Goal: Find specific page/section: Find specific page/section

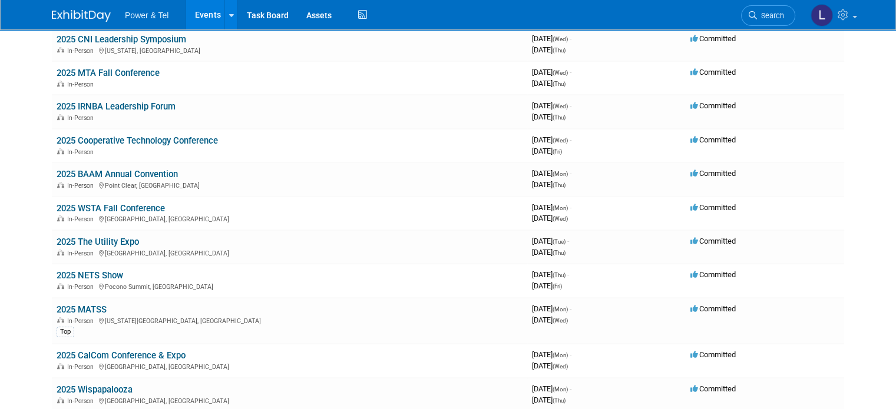
scroll to position [530, 0]
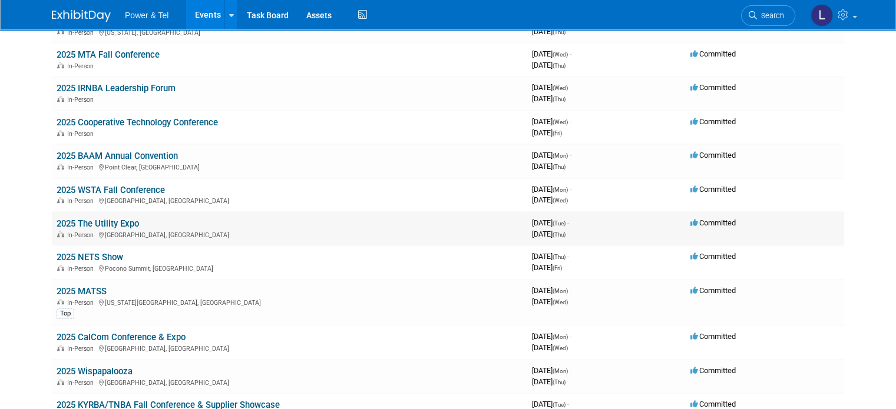
click at [104, 219] on link "2025 The Utility Expo" at bounding box center [98, 224] width 82 height 11
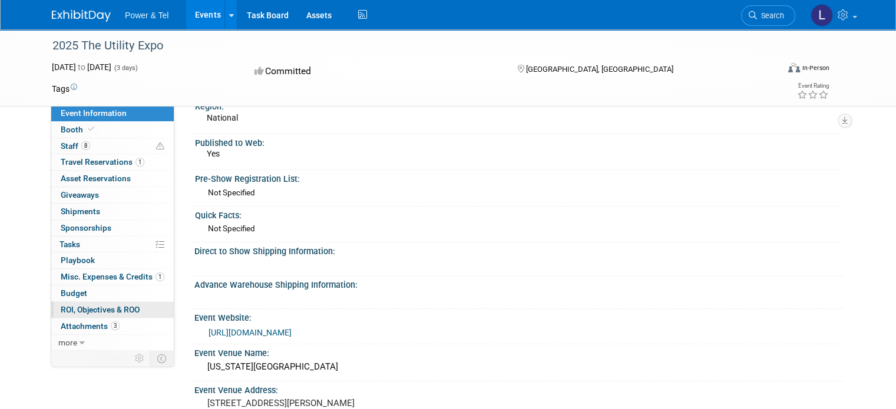
scroll to position [59, 0]
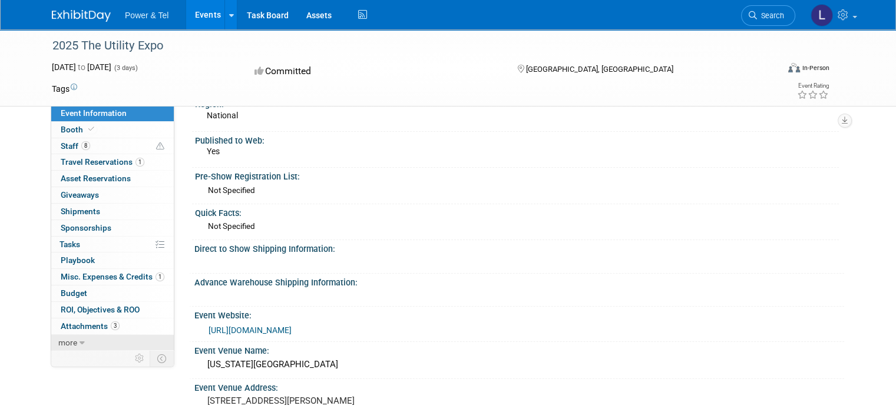
click at [64, 339] on span "more" at bounding box center [67, 342] width 19 height 9
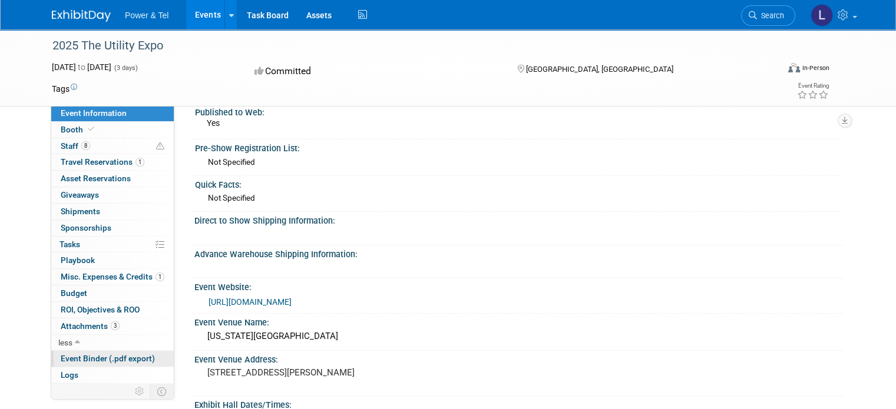
scroll to position [118, 0]
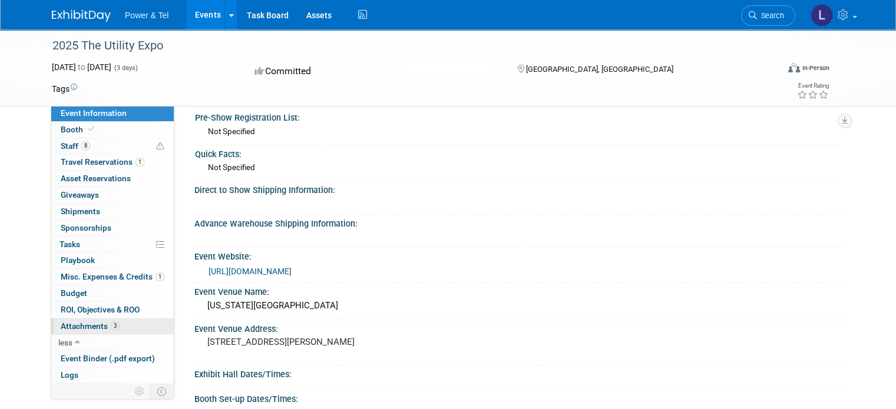
click at [73, 323] on span "Attachments 3" at bounding box center [90, 326] width 59 height 9
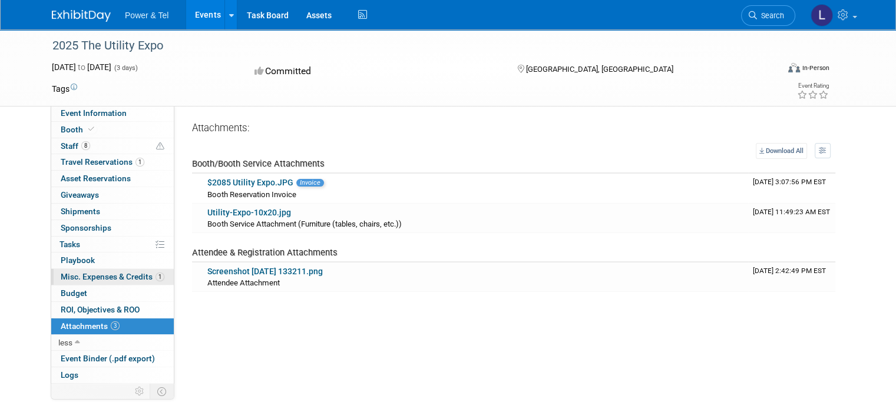
click at [74, 274] on span "Misc. Expenses & Credits 1" at bounding box center [113, 276] width 104 height 9
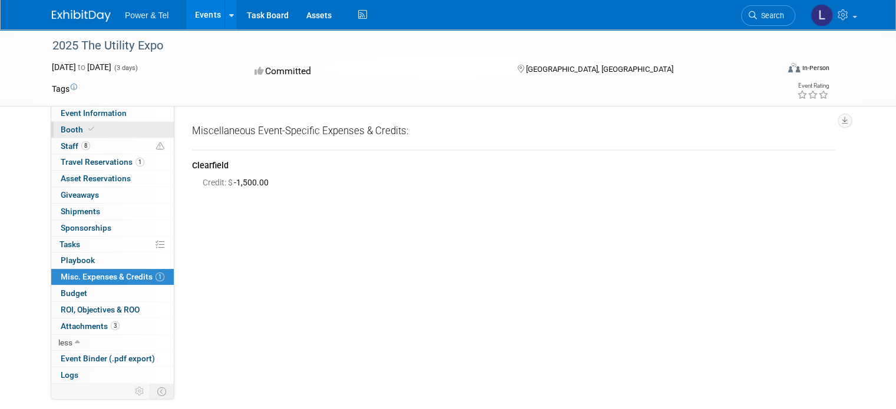
click at [93, 123] on link "Booth" at bounding box center [112, 130] width 123 height 16
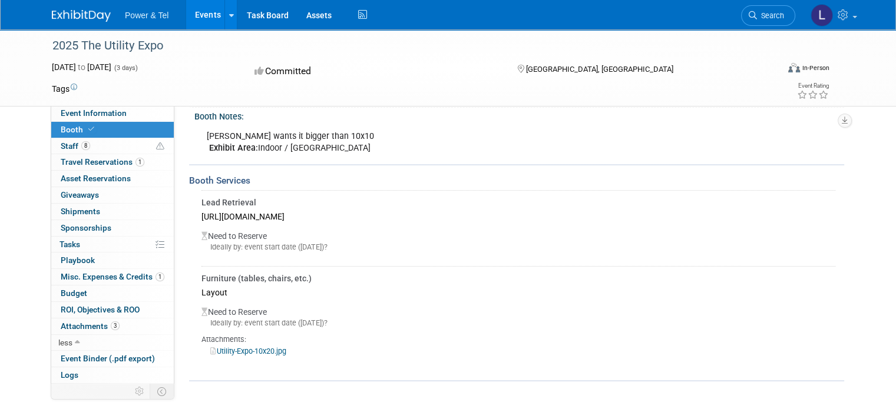
scroll to position [177, 0]
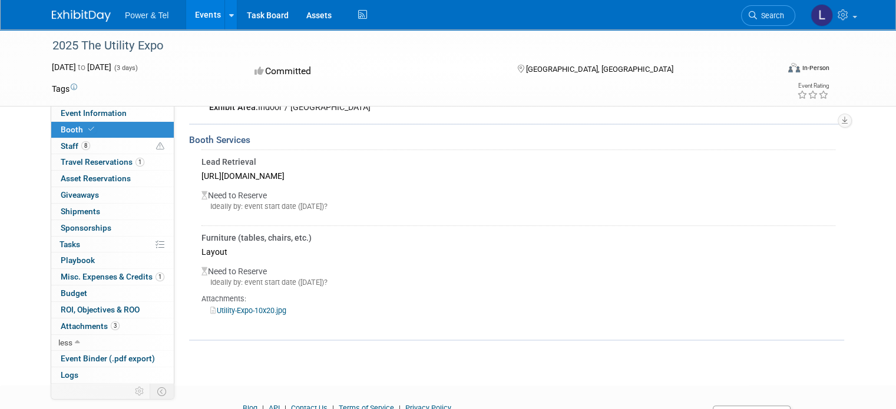
click at [243, 306] on link "Utility-Expo-10x20.jpg" at bounding box center [248, 310] width 76 height 9
click at [97, 273] on span "Misc. Expenses & Credits 1" at bounding box center [113, 276] width 104 height 9
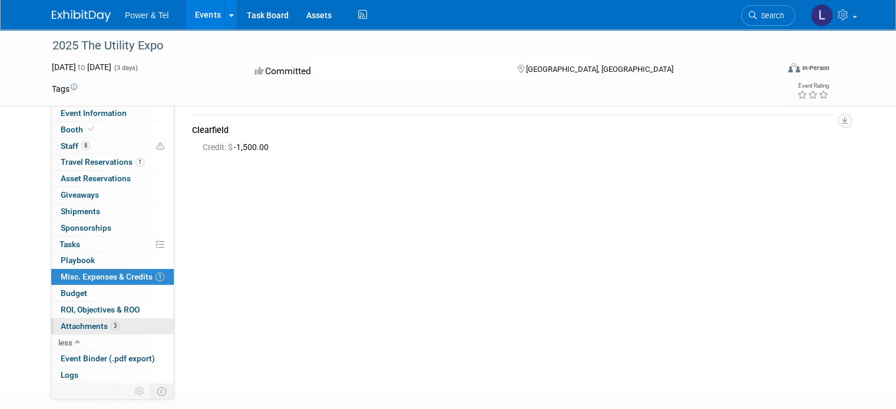
scroll to position [100, 0]
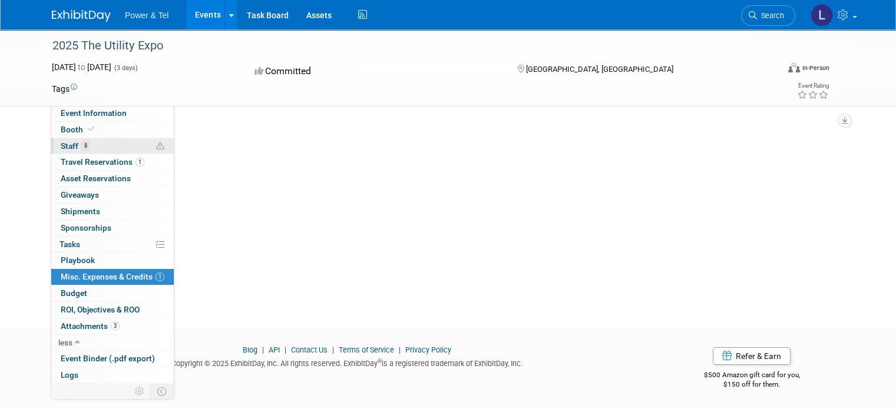
click at [81, 146] on span "8" at bounding box center [85, 145] width 9 height 9
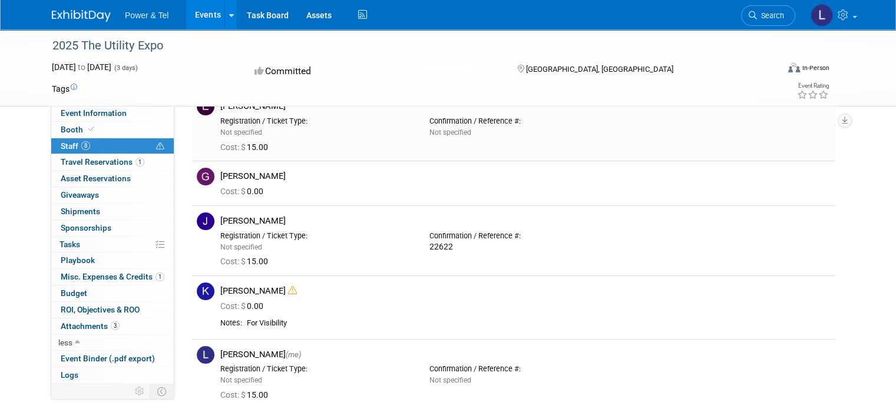
scroll to position [0, 0]
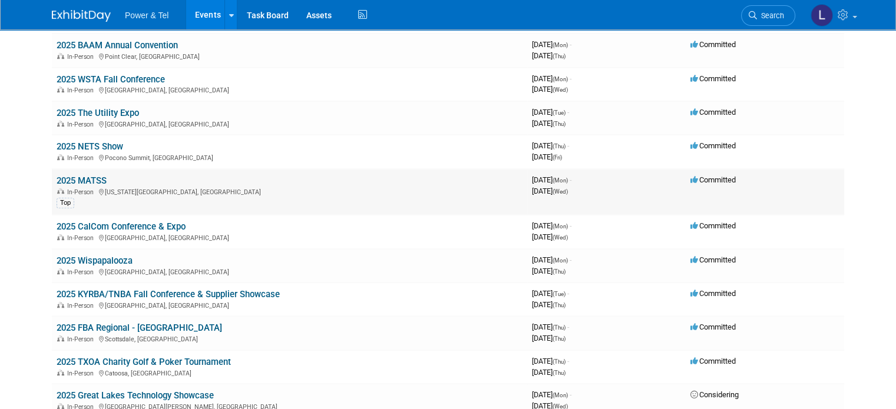
scroll to position [707, 0]
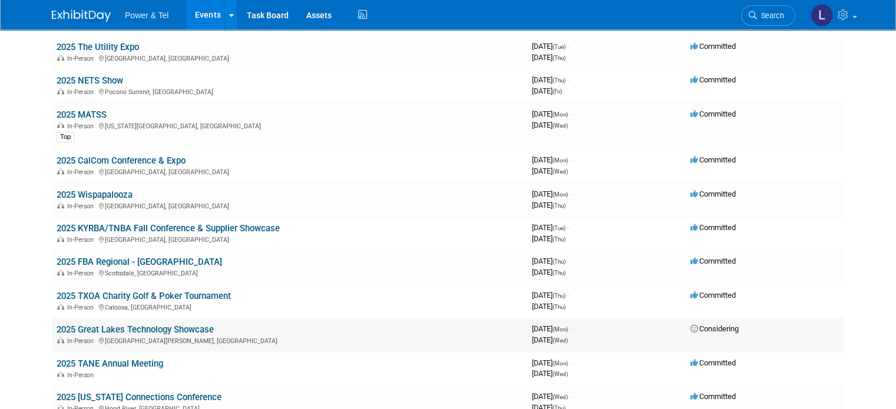
click at [107, 325] on link "2025 Great Lakes Technology Showcase" at bounding box center [135, 330] width 157 height 11
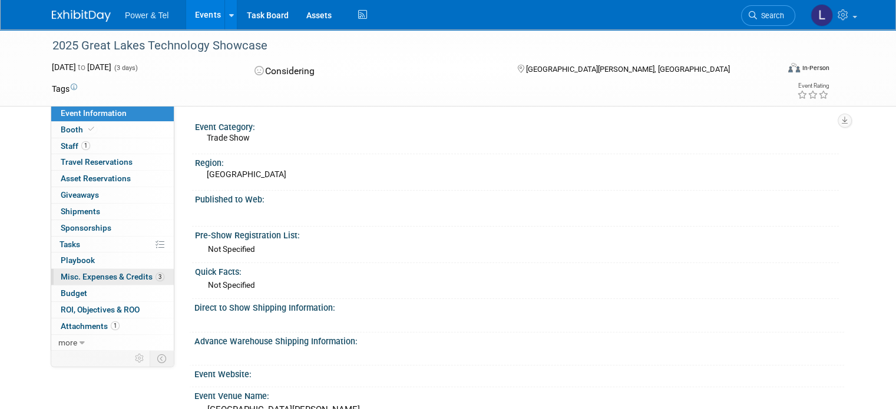
click at [104, 273] on span "Misc. Expenses & Credits 3" at bounding box center [113, 276] width 104 height 9
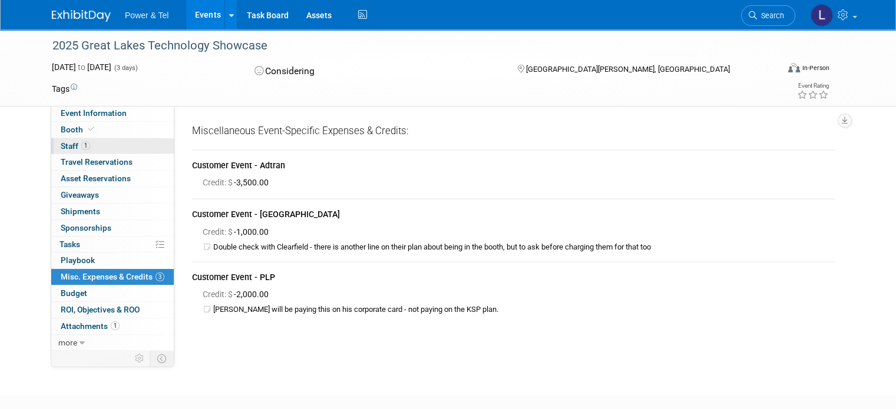
click at [71, 149] on span "Staff 1" at bounding box center [75, 145] width 29 height 9
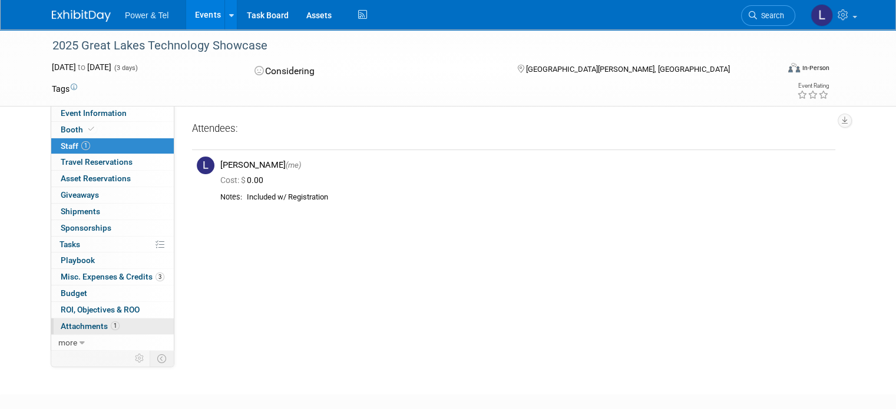
click at [82, 325] on span "Attachments 1" at bounding box center [90, 326] width 59 height 9
